Goal: Task Accomplishment & Management: Manage account settings

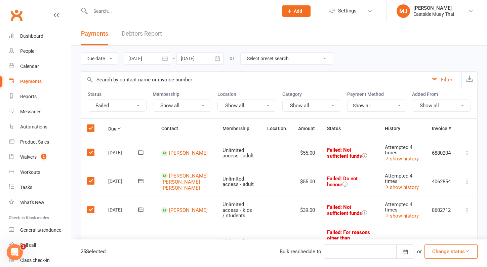
click at [121, 10] on input "text" at bounding box center [180, 10] width 185 height 9
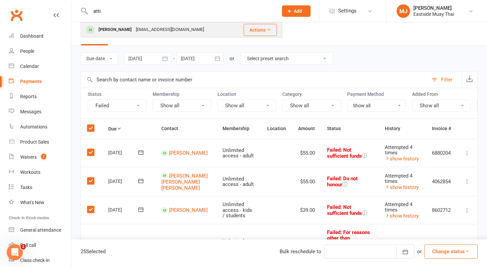
type input "atti"
click at [153, 26] on div "[EMAIL_ADDRESS][DOMAIN_NAME]" at bounding box center [170, 30] width 72 height 10
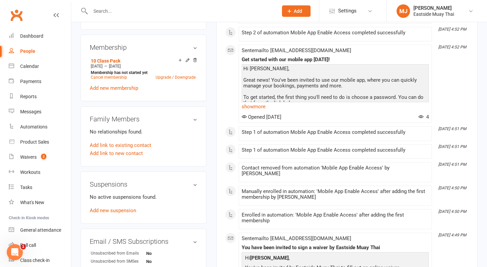
scroll to position [271, 0]
click at [104, 70] on strong "Membership has not started yet" at bounding box center [119, 72] width 57 height 5
click at [125, 59] on div "10 Class Pack" at bounding box center [135, 61] width 88 height 6
click at [146, 64] on div "[DATE] — [DATE]" at bounding box center [143, 66] width 108 height 5
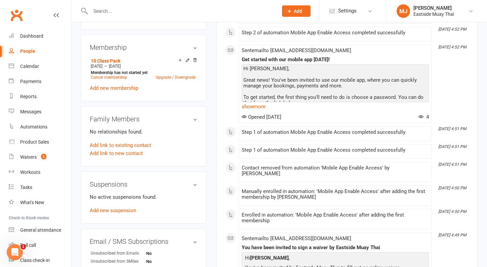
click at [195, 45] on h3 "Membership" at bounding box center [144, 47] width 108 height 7
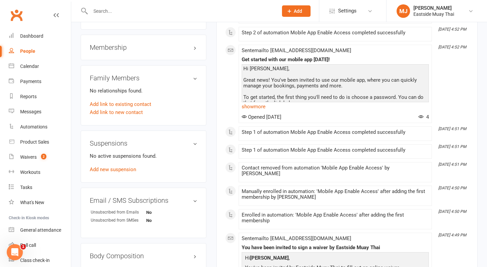
click at [196, 43] on div "Membership" at bounding box center [144, 48] width 126 height 26
click at [196, 45] on h3 "Membership" at bounding box center [144, 47] width 108 height 7
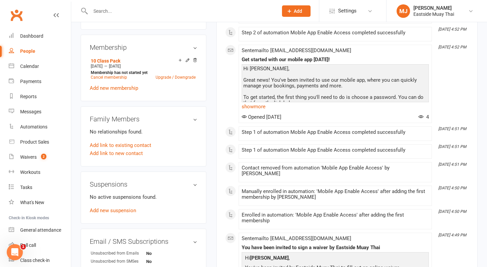
click at [187, 60] on icon at bounding box center [187, 60] width 5 height 5
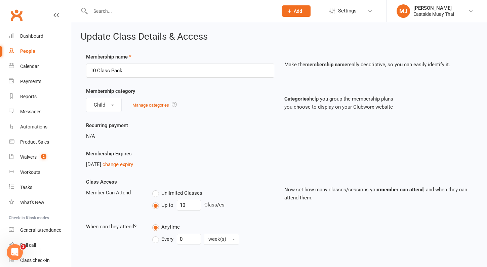
click at [114, 14] on input "text" at bounding box center [180, 10] width 185 height 9
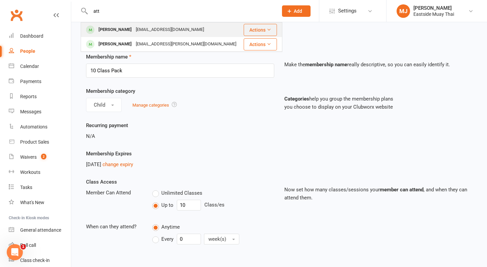
type input "att"
click at [153, 27] on div "[EMAIL_ADDRESS][DOMAIN_NAME]" at bounding box center [170, 30] width 72 height 10
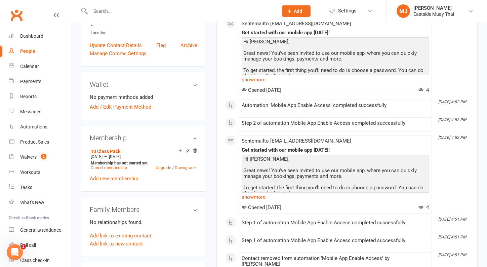
scroll to position [183, 0]
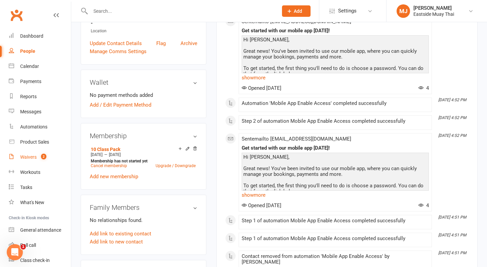
click at [26, 159] on div "Waivers" at bounding box center [28, 156] width 16 height 5
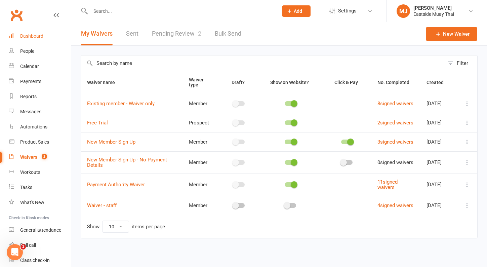
click at [39, 38] on div "Dashboard" at bounding box center [31, 35] width 23 height 5
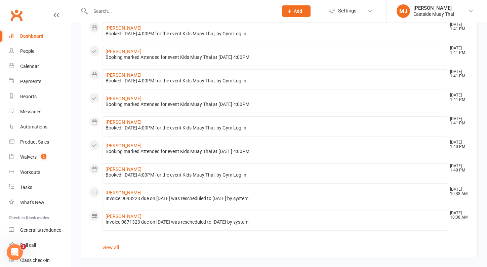
scroll to position [320, 0]
click at [31, 39] on link "Dashboard" at bounding box center [40, 36] width 62 height 15
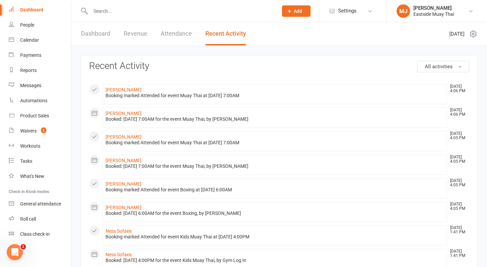
scroll to position [0, 0]
click at [141, 15] on div at bounding box center [177, 11] width 193 height 22
click at [128, 15] on input "text" at bounding box center [180, 10] width 185 height 9
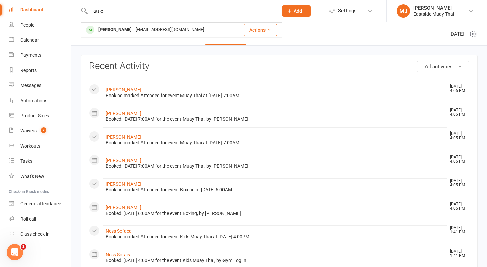
type input "attic"
click at [317, 197] on li "[PERSON_NAME] [DATE] 4:05 PM Booking marked Attended for event Boxing at [DATE]…" at bounding box center [275, 188] width 345 height 20
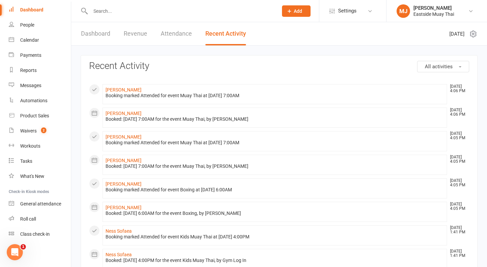
click at [38, 6] on link "Dashboard" at bounding box center [40, 9] width 62 height 15
click at [34, 53] on div "Payments" at bounding box center [30, 54] width 21 height 5
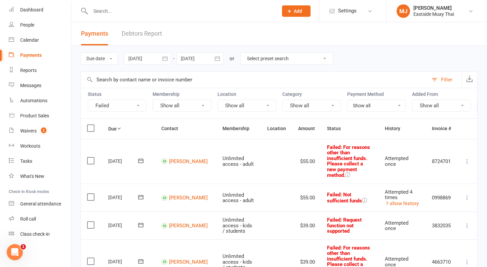
click at [467, 158] on icon at bounding box center [467, 161] width 7 height 7
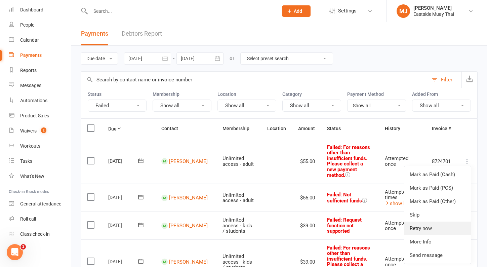
click at [430, 228] on link "Retry now" at bounding box center [438, 228] width 67 height 13
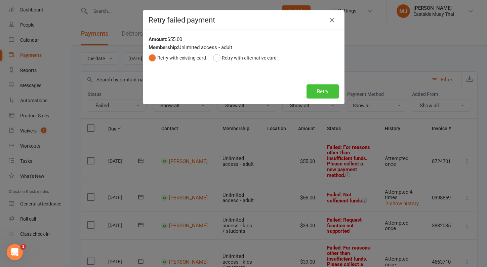
click at [336, 91] on button "Retry" at bounding box center [323, 91] width 32 height 14
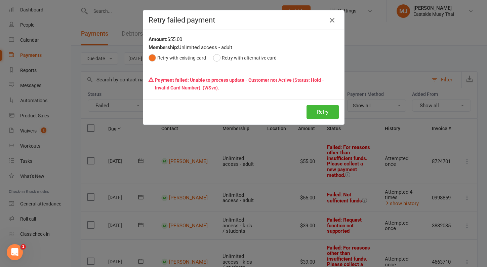
click at [333, 21] on icon "button" at bounding box center [332, 20] width 8 height 8
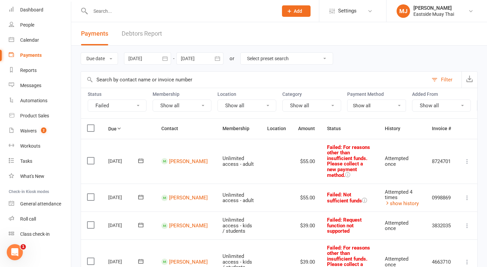
click at [468, 158] on icon at bounding box center [467, 161] width 7 height 7
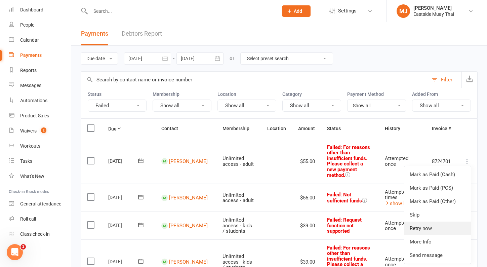
click at [421, 223] on link "Retry now" at bounding box center [438, 228] width 67 height 13
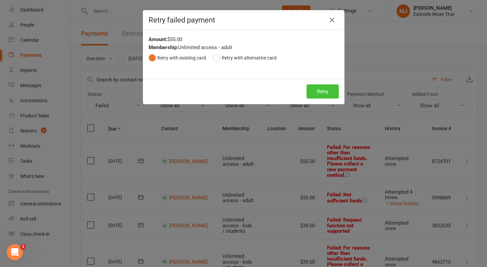
click at [318, 93] on button "Retry" at bounding box center [323, 91] width 32 height 14
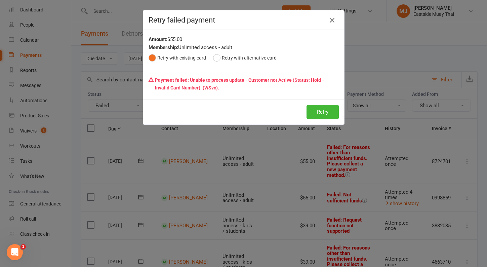
click at [335, 21] on icon "button" at bounding box center [332, 20] width 8 height 8
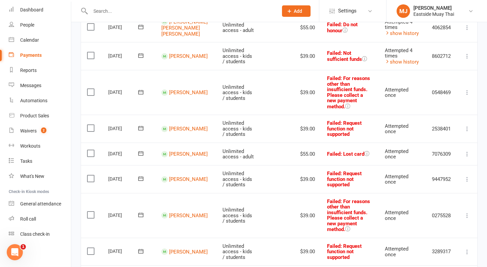
scroll to position [349, 0]
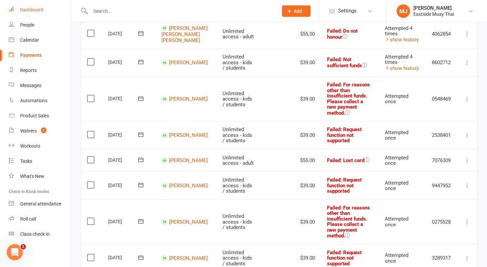
click at [52, 9] on link "Dashboard" at bounding box center [40, 9] width 62 height 15
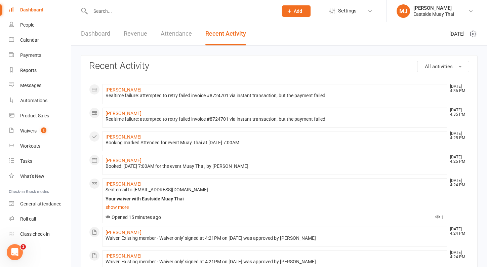
click at [26, 9] on div "Dashboard" at bounding box center [31, 9] width 23 height 5
click at [38, 7] on div "Dashboard" at bounding box center [31, 9] width 23 height 5
drag, startPoint x: 398, startPoint y: 15, endPoint x: 364, endPoint y: 59, distance: 55.5
